Goal: Task Accomplishment & Management: Complete application form

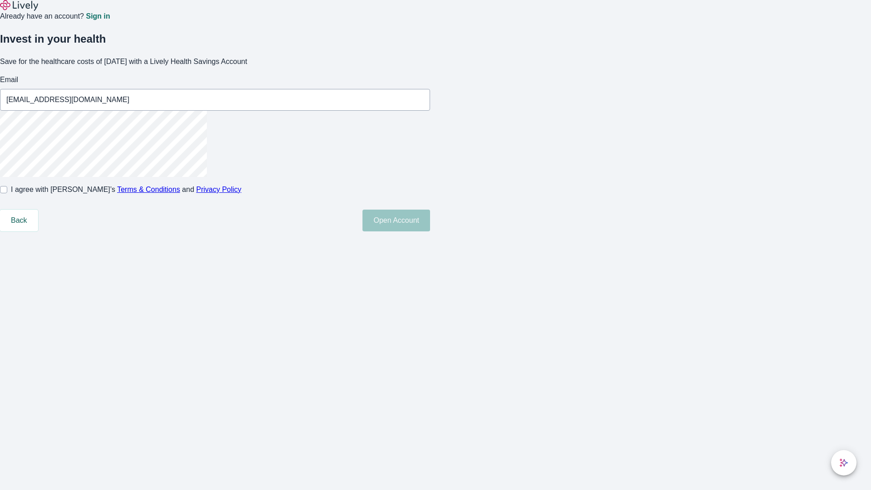
click at [7, 193] on input "I agree with Lively’s Terms & Conditions and Privacy Policy" at bounding box center [3, 189] width 7 height 7
checkbox input "true"
click at [430, 231] on button "Open Account" at bounding box center [396, 221] width 68 height 22
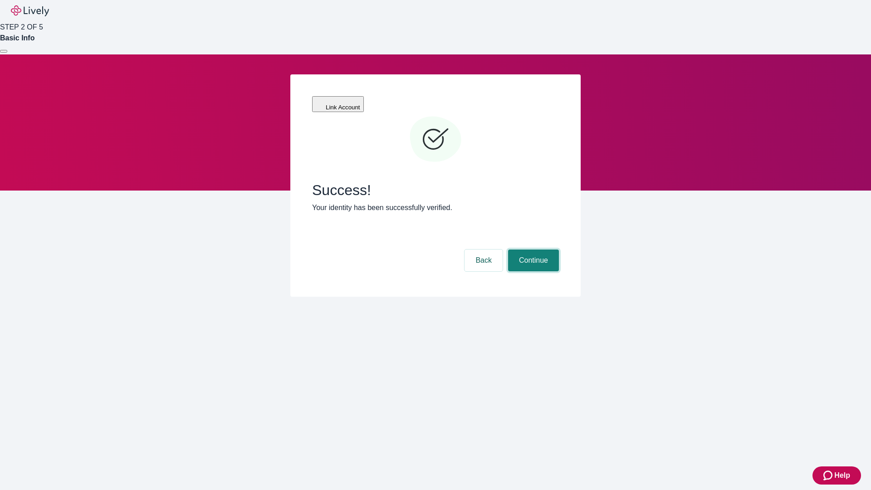
click at [532, 249] on button "Continue" at bounding box center [533, 260] width 51 height 22
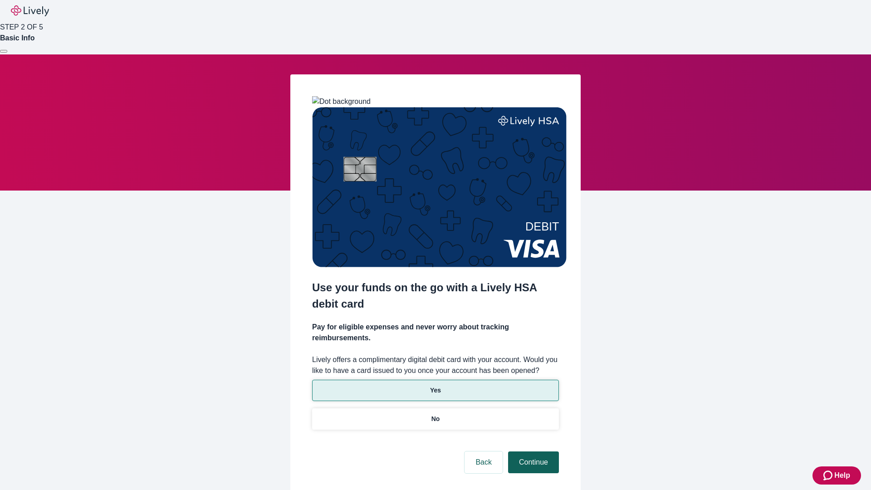
click at [435, 386] on p "Yes" at bounding box center [435, 391] width 11 height 10
click at [532, 451] on button "Continue" at bounding box center [533, 462] width 51 height 22
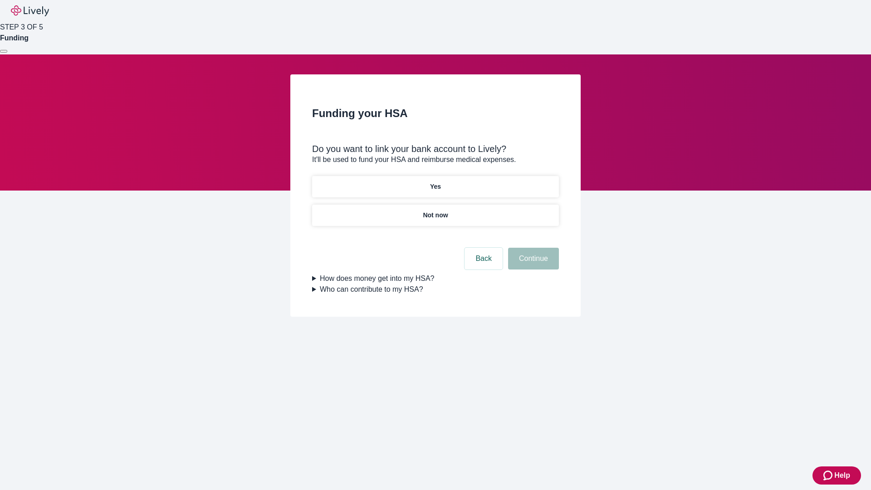
click at [435, 182] on p "Yes" at bounding box center [435, 187] width 11 height 10
click at [532, 248] on button "Continue" at bounding box center [533, 259] width 51 height 22
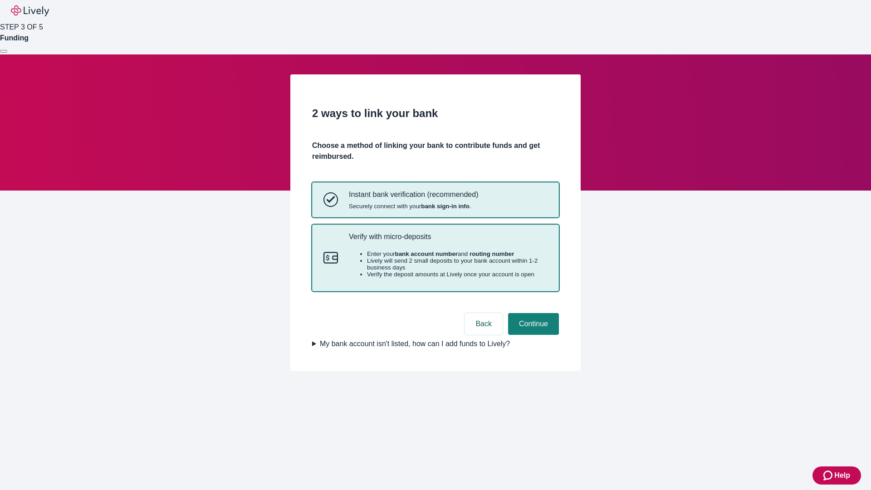
click at [448, 241] on p "Verify with micro-deposits" at bounding box center [448, 236] width 199 height 9
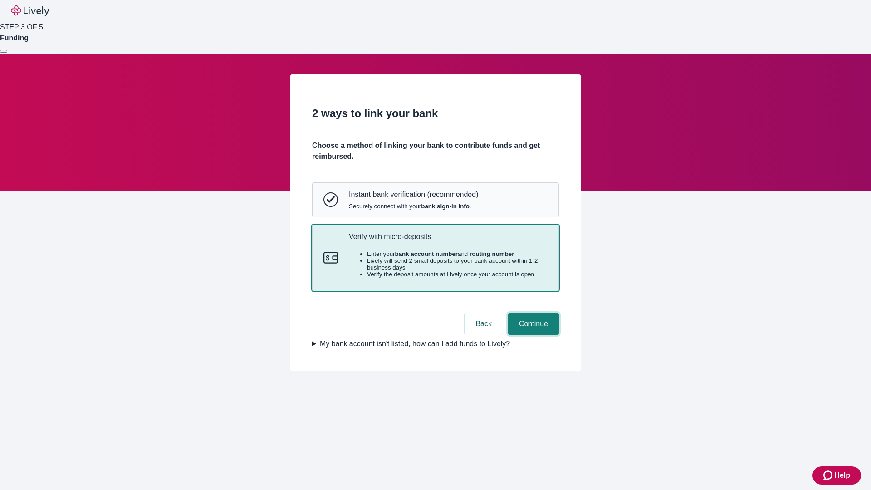
click at [532, 335] on button "Continue" at bounding box center [533, 324] width 51 height 22
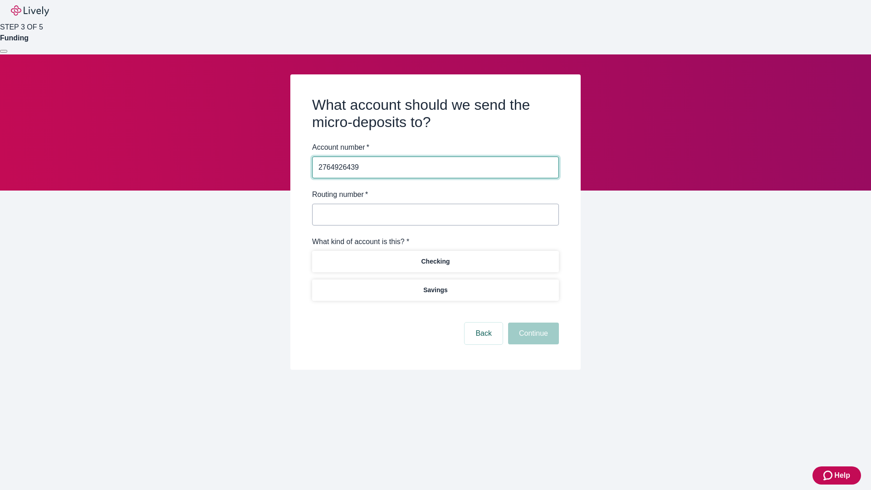
type input "2764926439"
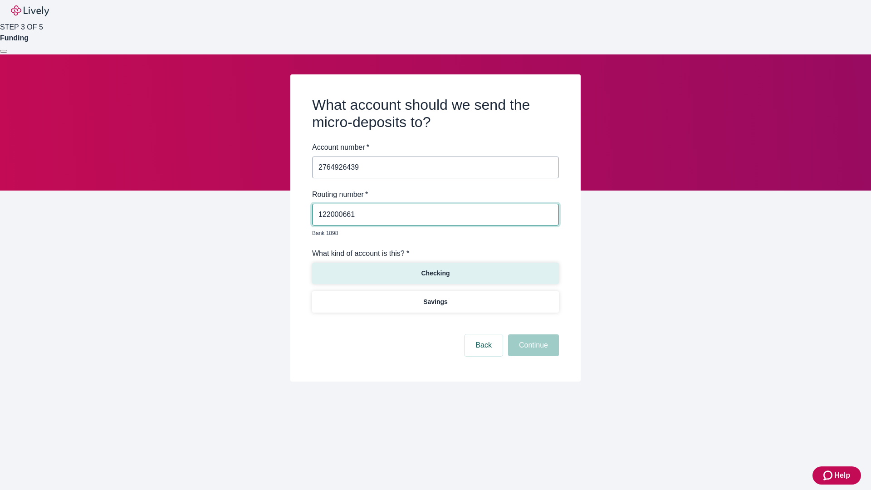
type input "122000661"
click at [435, 269] on p "Checking" at bounding box center [435, 274] width 29 height 10
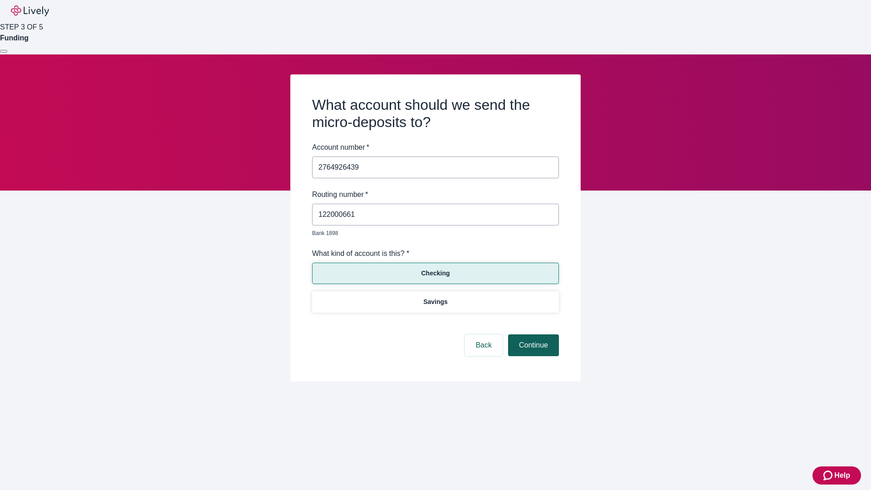
click at [532, 335] on button "Continue" at bounding box center [533, 345] width 51 height 22
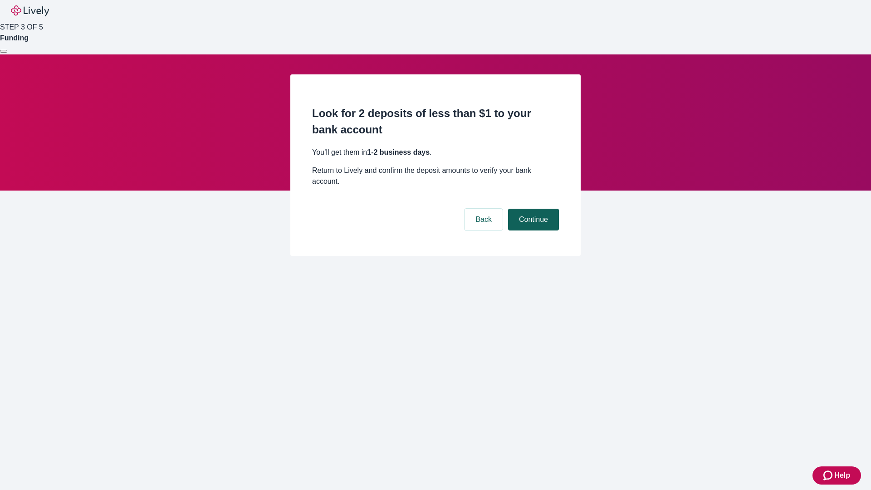
click at [532, 209] on button "Continue" at bounding box center [533, 220] width 51 height 22
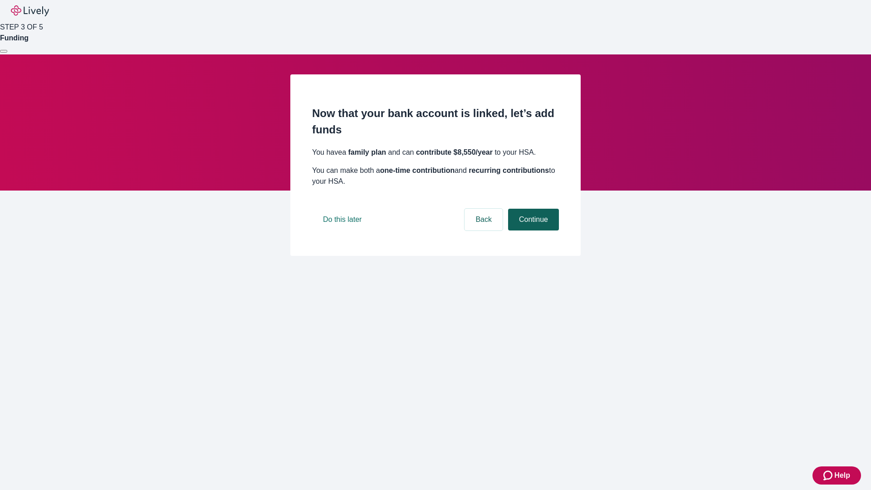
click at [532, 230] on button "Continue" at bounding box center [533, 220] width 51 height 22
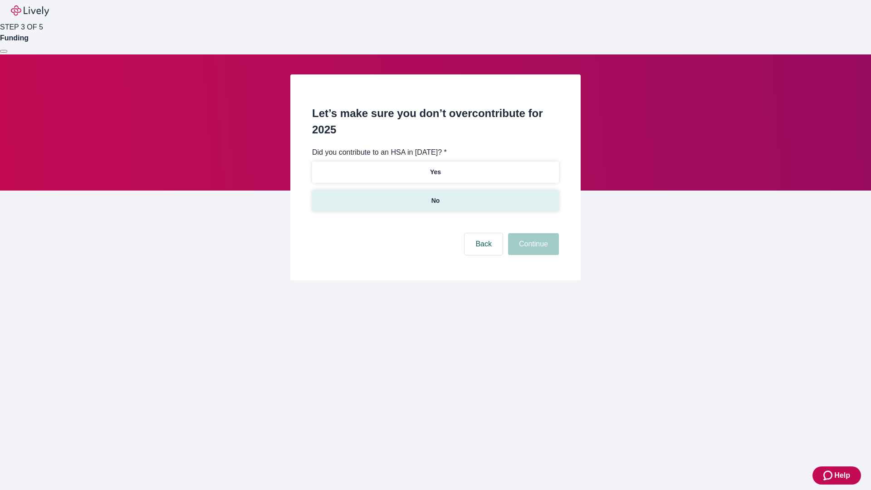
click at [435, 196] on p "No" at bounding box center [435, 201] width 9 height 10
click at [532, 233] on button "Continue" at bounding box center [533, 244] width 51 height 22
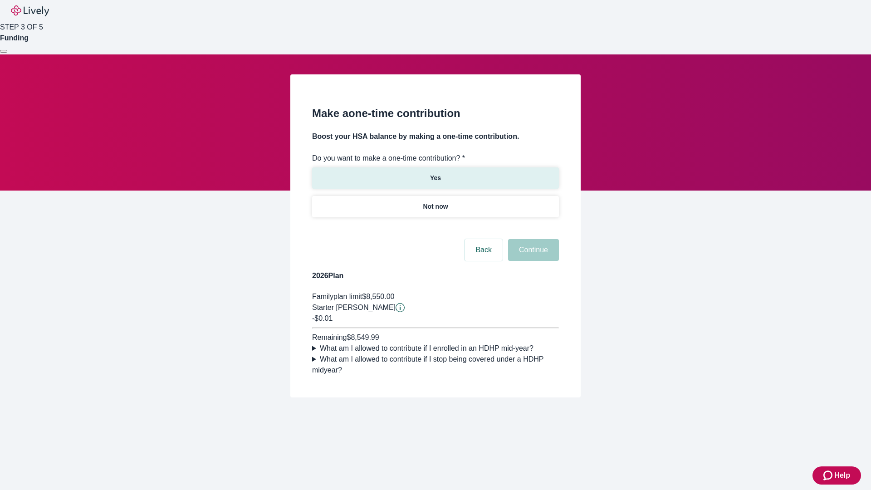
click at [435, 173] on p "Yes" at bounding box center [435, 178] width 11 height 10
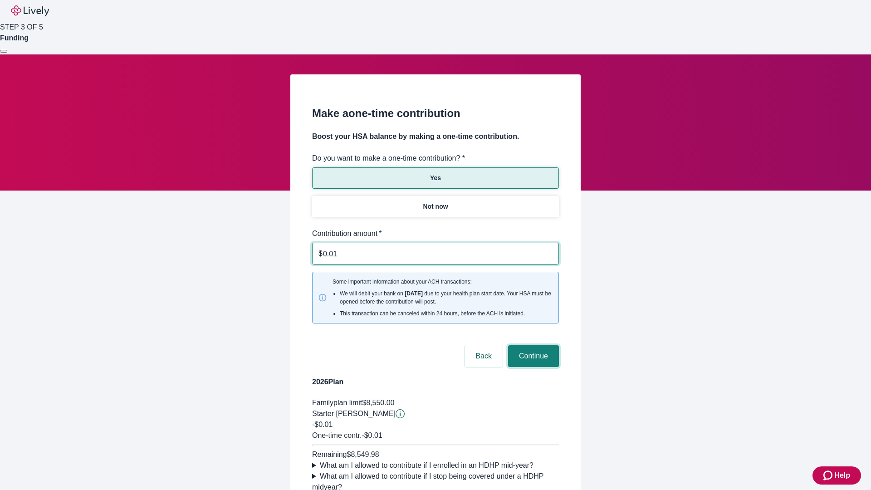
click at [532, 345] on button "Continue" at bounding box center [533, 356] width 51 height 22
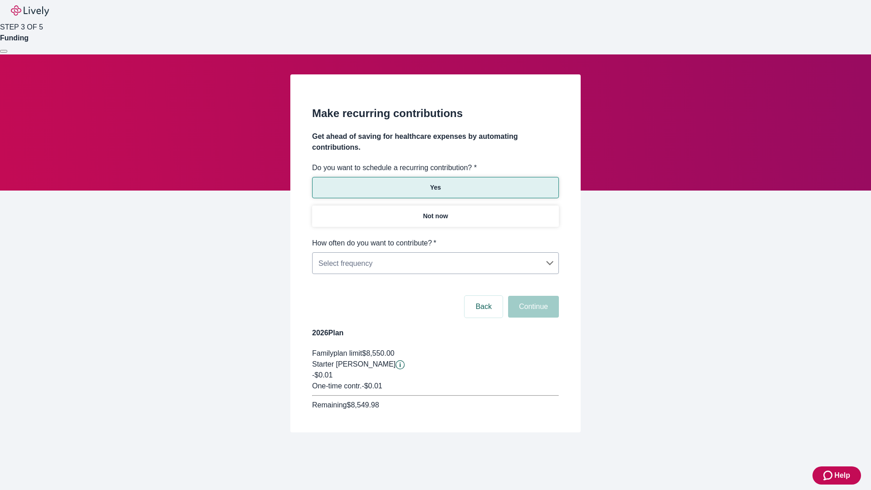
click at [435, 238] on body "Help STEP 3 OF 5 Funding Make recurring contributions Get ahead of saving for h…" at bounding box center [435, 238] width 871 height 476
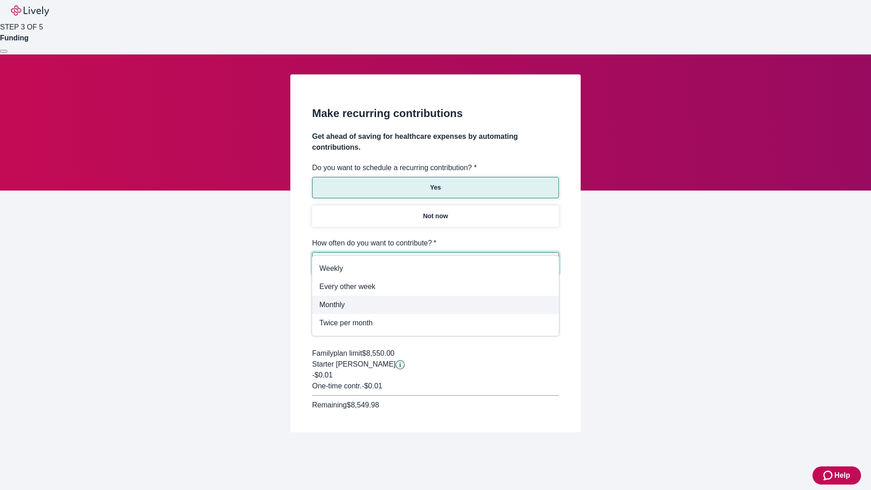
click at [435, 305] on span "Monthly" at bounding box center [435, 304] width 232 height 11
type input "Monthly"
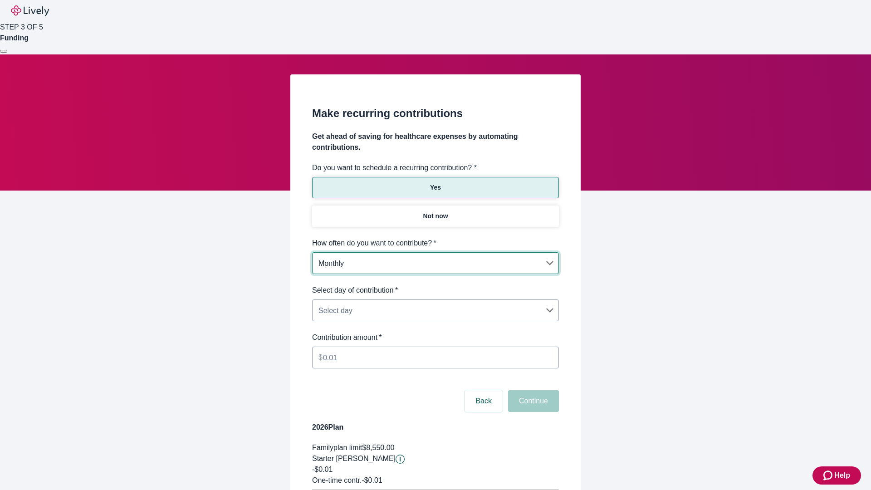
click at [435, 285] on body "Help STEP 3 OF 5 Funding Make recurring contributions Get ahead of saving for h…" at bounding box center [435, 285] width 871 height 570
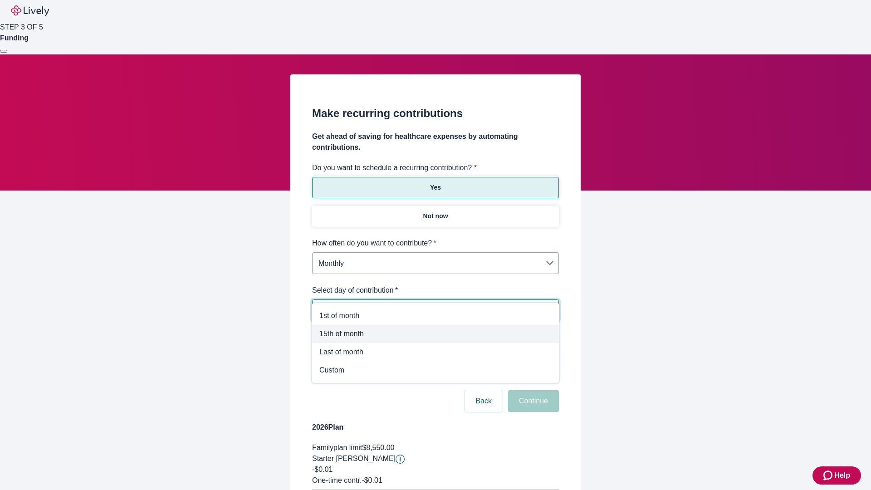
click at [435, 334] on span "15th of month" at bounding box center [435, 333] width 232 height 11
type input "Monthly15th"
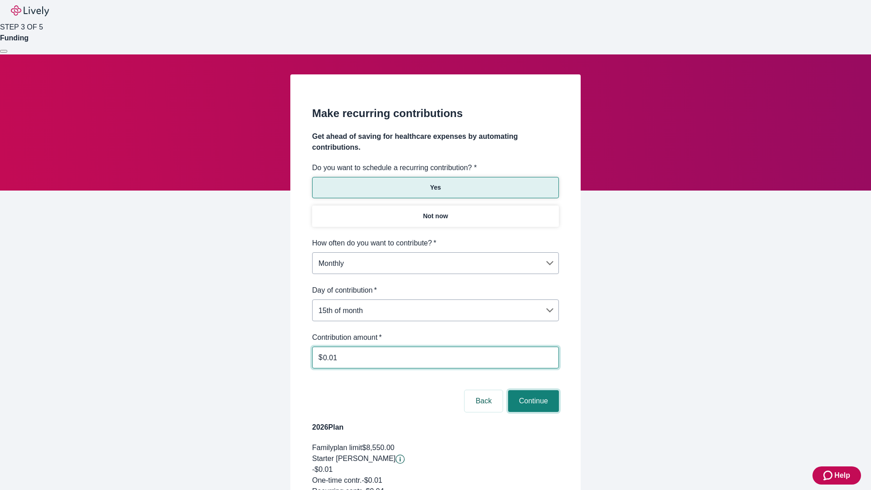
click at [532, 390] on button "Continue" at bounding box center [533, 401] width 51 height 22
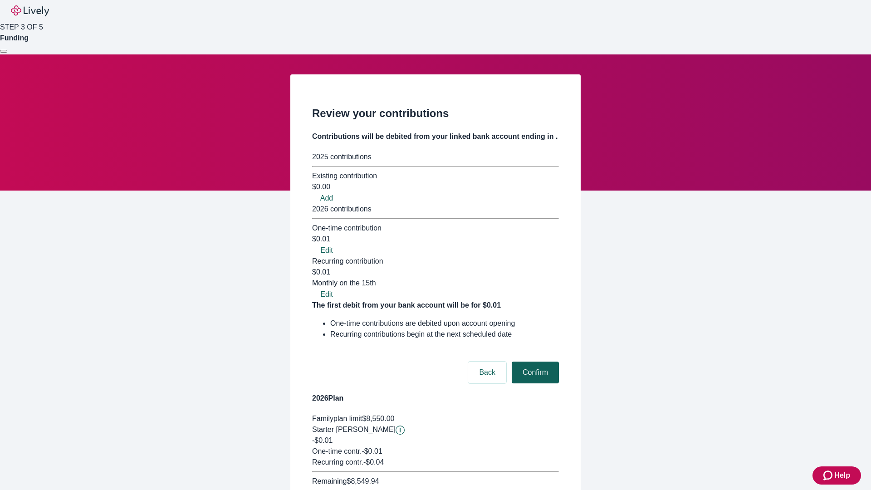
click at [534, 362] on button "Confirm" at bounding box center [535, 373] width 47 height 22
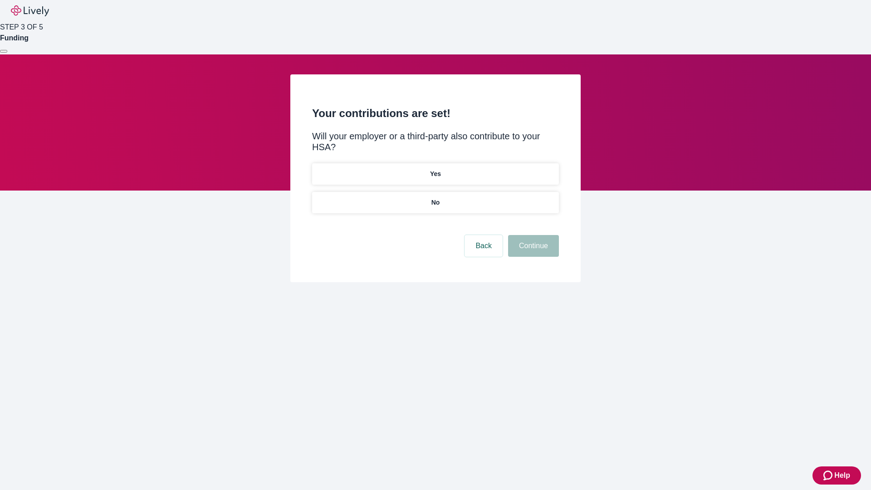
click at [435, 169] on p "Yes" at bounding box center [435, 174] width 11 height 10
click at [532, 235] on button "Continue" at bounding box center [533, 246] width 51 height 22
